Goal: Find specific page/section: Find specific page/section

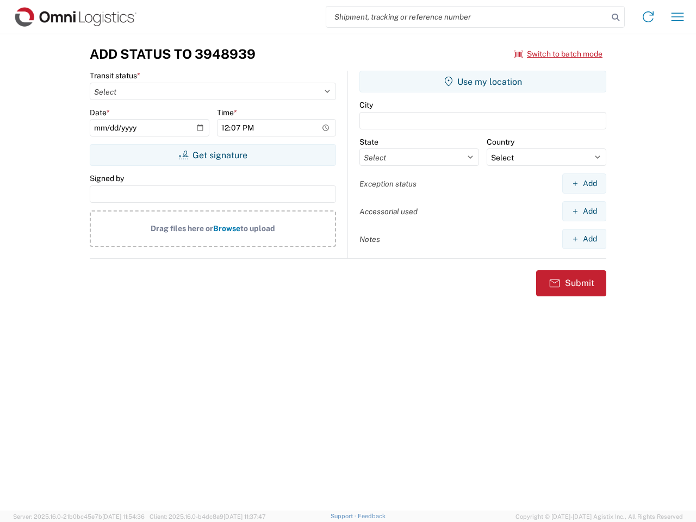
click at [467, 17] on input "search" at bounding box center [467, 17] width 282 height 21
click at [615, 17] on icon at bounding box center [615, 17] width 15 height 15
click at [648, 17] on icon at bounding box center [647, 16] width 17 height 17
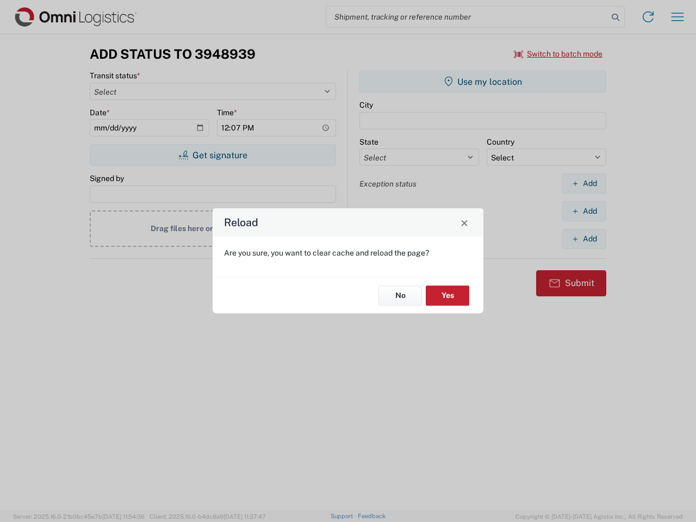
click at [677, 17] on div "Reload Are you sure, you want to clear cache and reload the page? No Yes" at bounding box center [348, 261] width 696 height 522
click at [558, 54] on div "Reload Are you sure, you want to clear cache and reload the page? No Yes" at bounding box center [348, 261] width 696 height 522
click at [213, 155] on div "Reload Are you sure, you want to clear cache and reload the page? No Yes" at bounding box center [348, 261] width 696 height 522
click at [483, 82] on div "Reload Are you sure, you want to clear cache and reload the page? No Yes" at bounding box center [348, 261] width 696 height 522
click at [584, 183] on div "Reload Are you sure, you want to clear cache and reload the page? No Yes" at bounding box center [348, 261] width 696 height 522
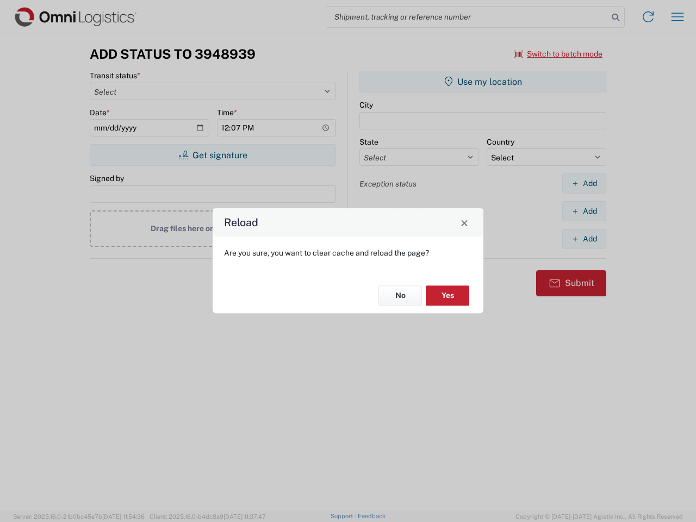
click at [584, 211] on div "Reload Are you sure, you want to clear cache and reload the page? No Yes" at bounding box center [348, 261] width 696 height 522
click at [584, 239] on div "Reload Are you sure, you want to clear cache and reload the page? No Yes" at bounding box center [348, 261] width 696 height 522
